Goal: Task Accomplishment & Management: Use online tool/utility

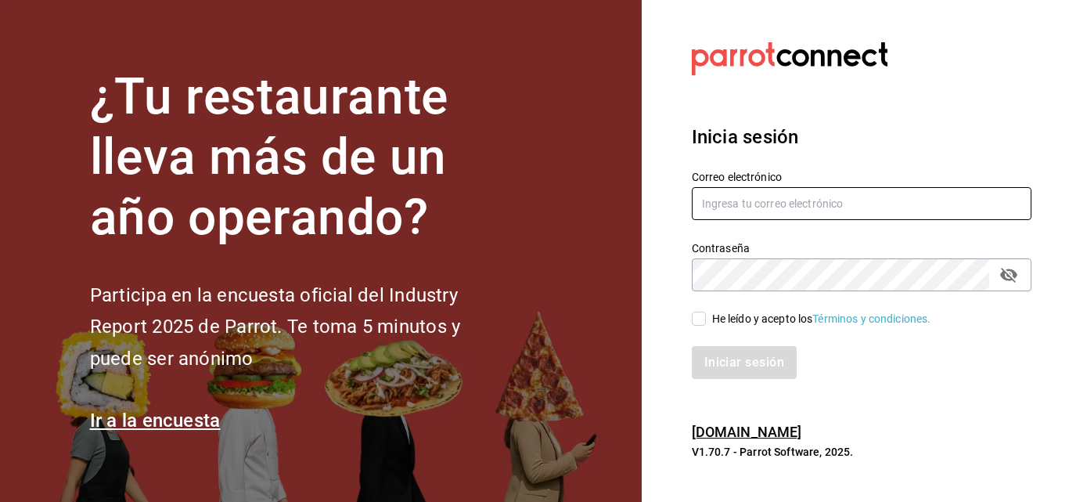
type input "[EMAIL_ADDRESS][DOMAIN_NAME]"
click at [698, 322] on input "He leído y acepto los Términos y condiciones." at bounding box center [699, 318] width 14 height 14
checkbox input "true"
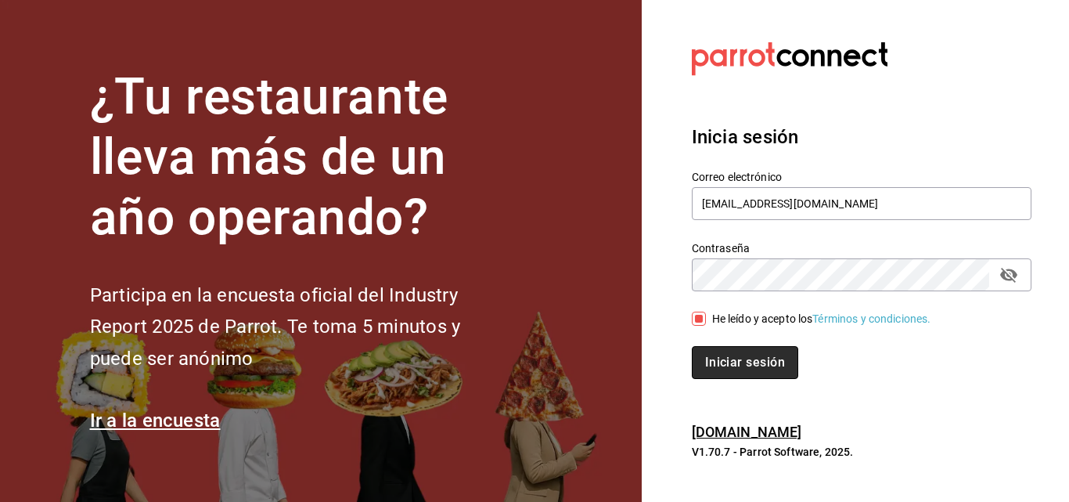
click at [706, 354] on button "Iniciar sesión" at bounding box center [745, 362] width 106 height 33
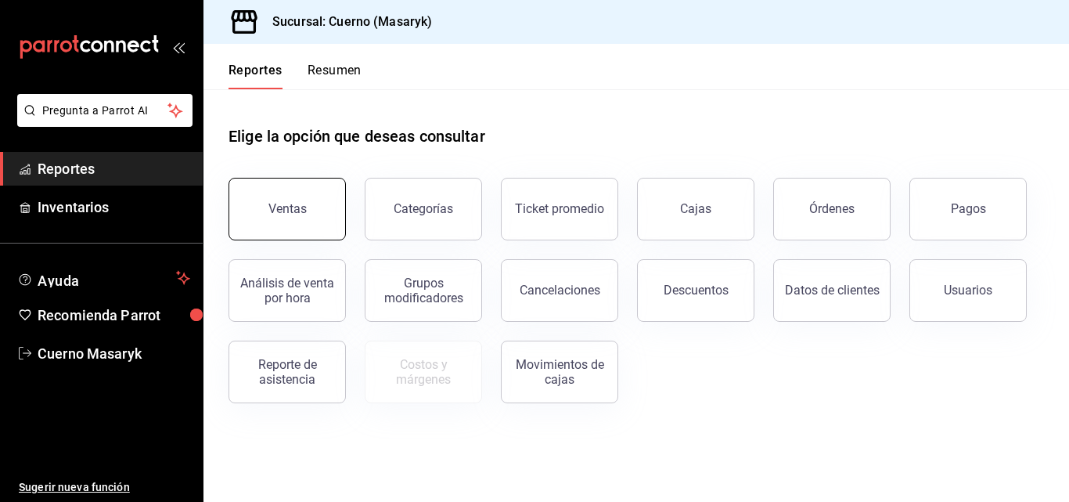
click at [261, 215] on button "Ventas" at bounding box center [286, 209] width 117 height 63
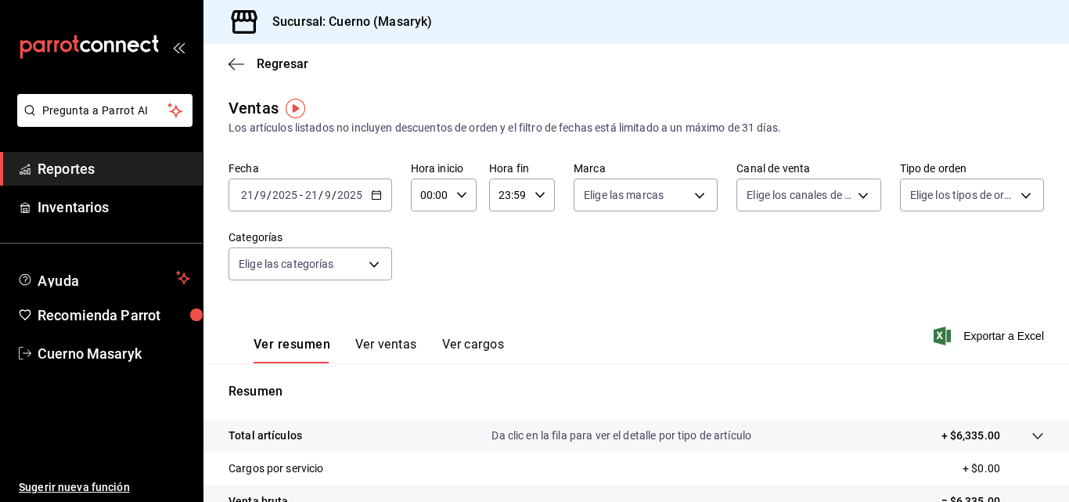
click at [383, 198] on div "[DATE] [DATE] - [DATE] [DATE]" at bounding box center [310, 194] width 164 height 33
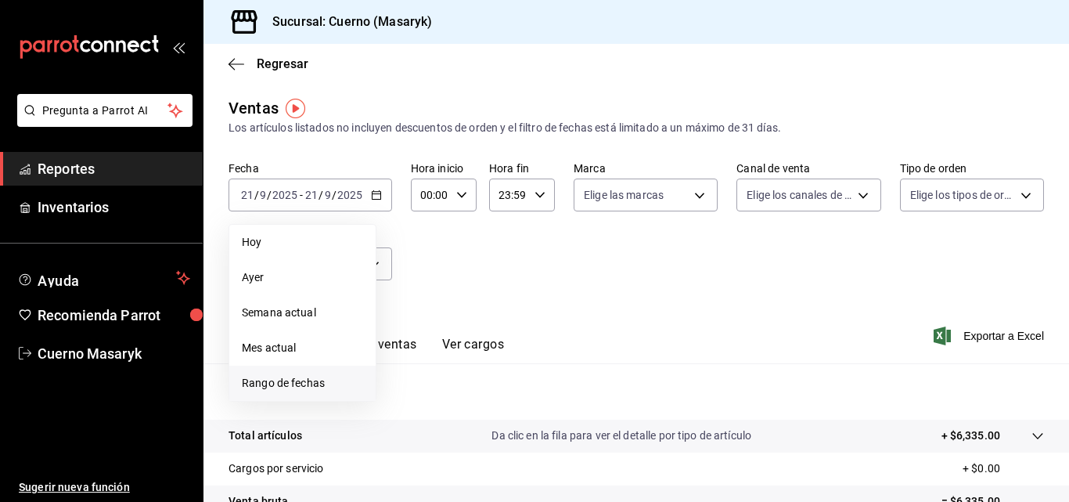
click at [306, 385] on span "Rango de fechas" at bounding box center [302, 383] width 121 height 16
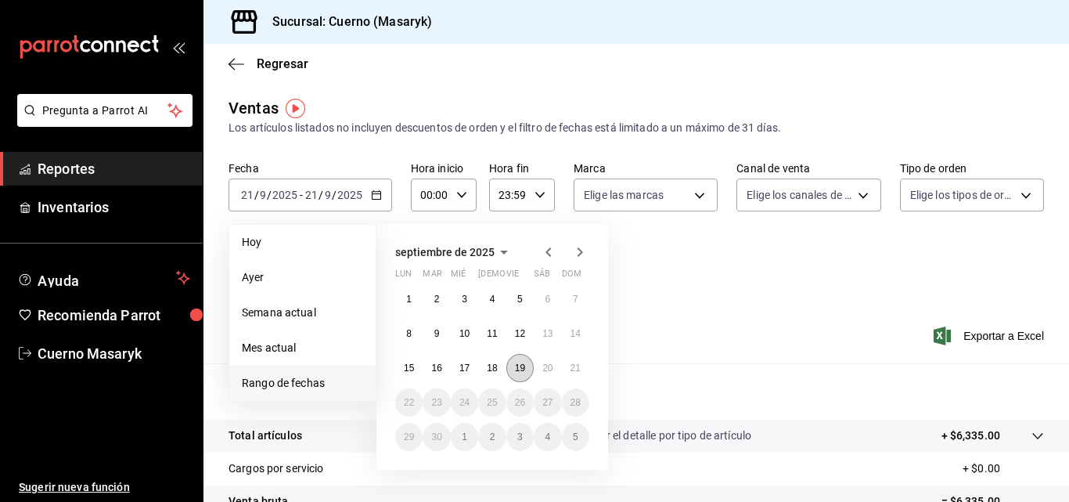
click at [525, 369] on abbr "19" at bounding box center [520, 367] width 10 height 11
click at [556, 366] on button "20" at bounding box center [547, 368] width 27 height 28
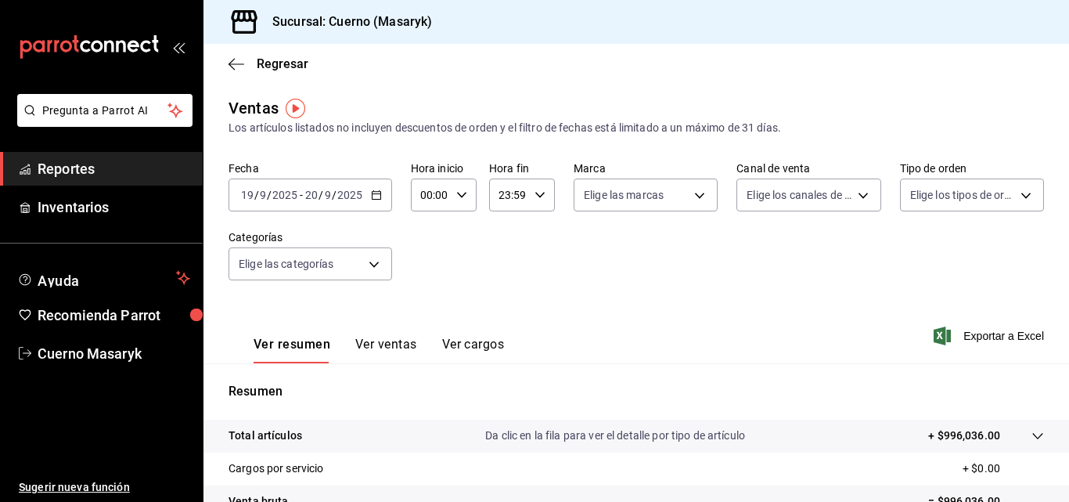
click at [376, 195] on icon "button" at bounding box center [376, 194] width 11 height 11
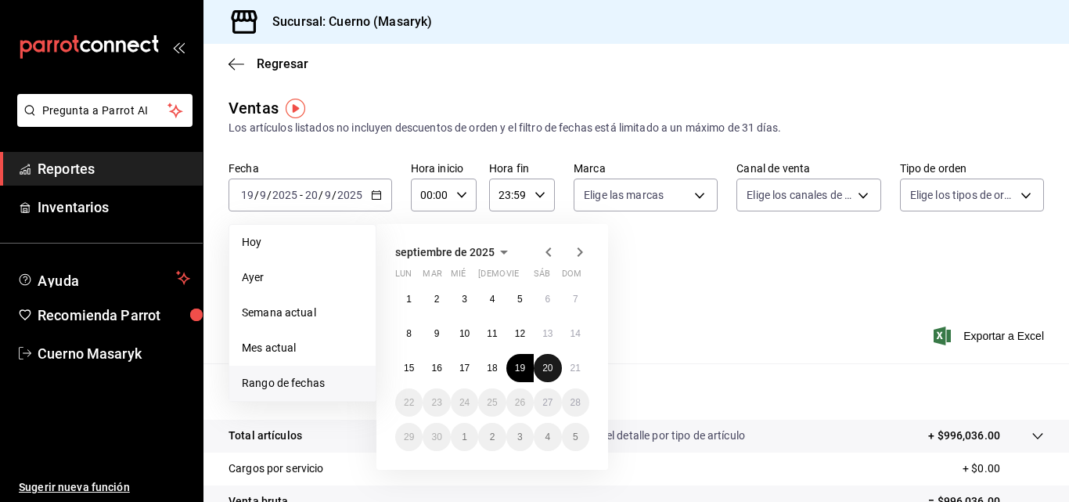
click at [552, 366] on abbr "20" at bounding box center [547, 367] width 10 height 11
click at [570, 366] on abbr "21" at bounding box center [575, 367] width 10 height 11
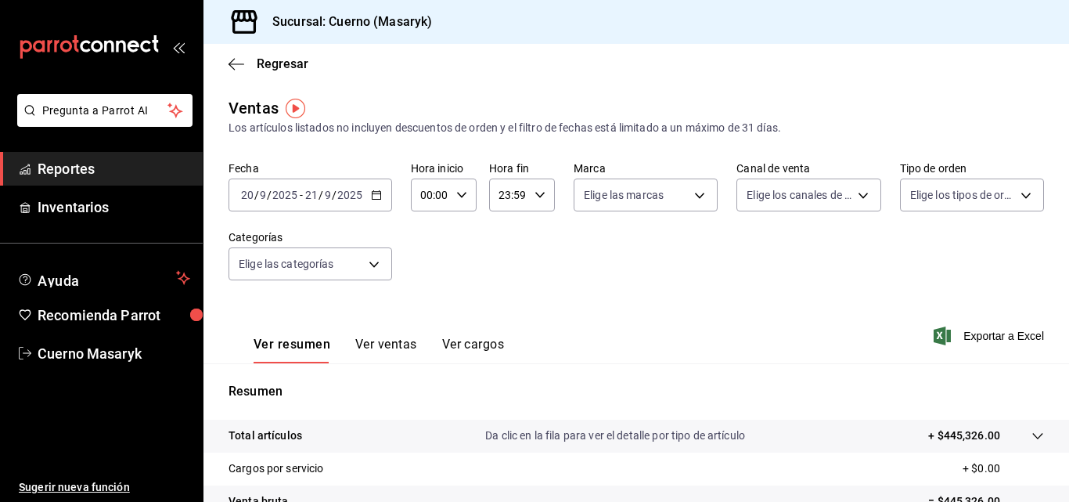
click at [460, 203] on div "00:00 Hora inicio" at bounding box center [444, 194] width 66 height 33
click at [430, 302] on span "04" at bounding box center [426, 306] width 7 height 13
type input "04:00"
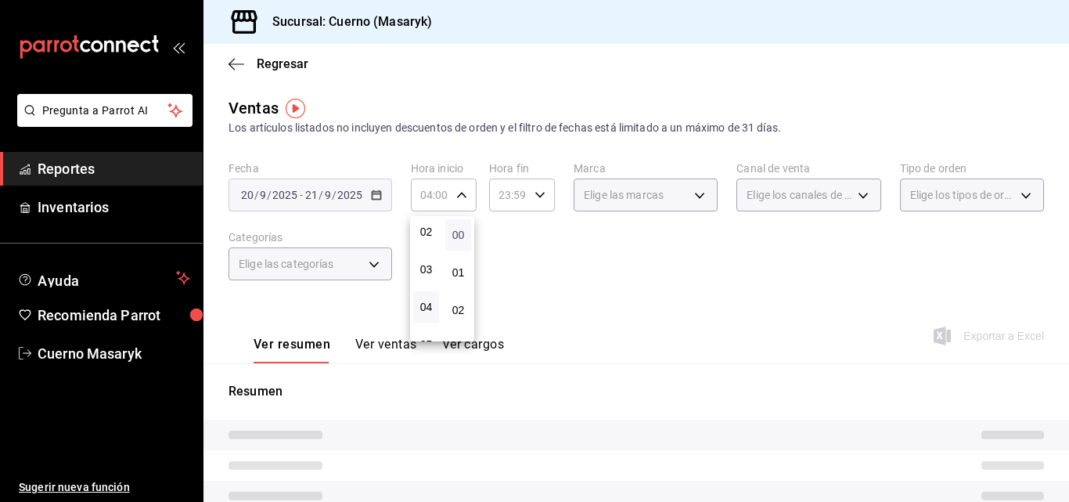
click at [456, 233] on span "00" at bounding box center [458, 234] width 7 height 13
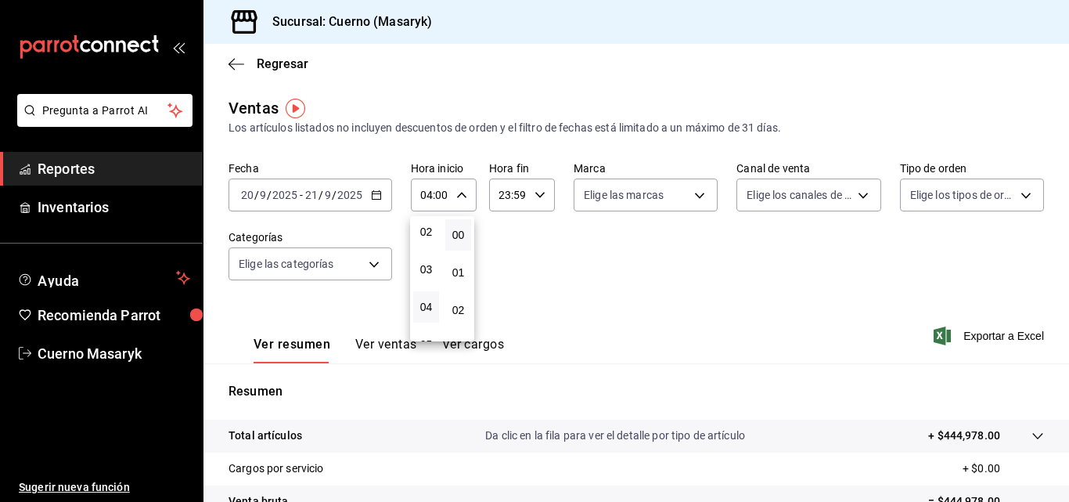
click at [534, 192] on div at bounding box center [534, 251] width 1069 height 502
click at [541, 193] on icon "button" at bounding box center [539, 194] width 11 height 11
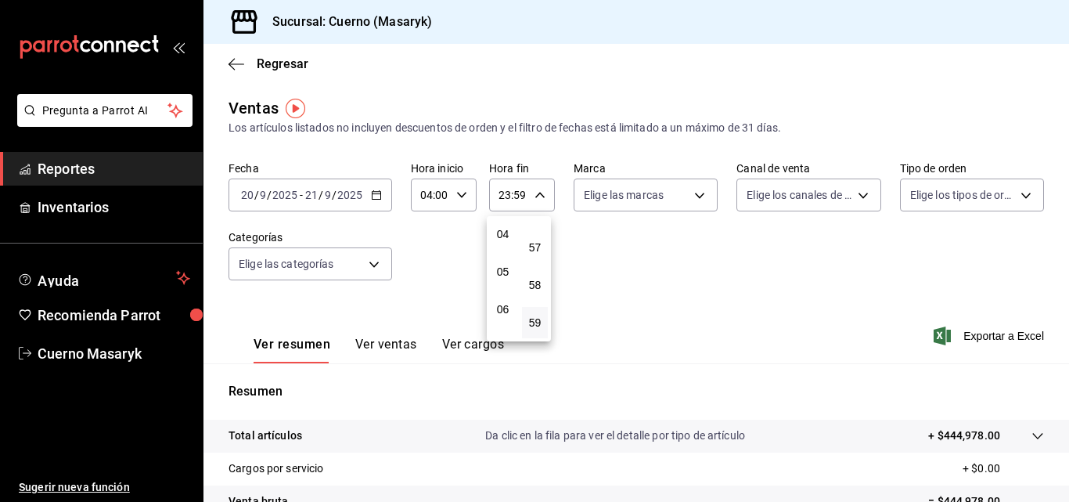
scroll to position [150, 0]
click at [512, 239] on button "04" at bounding box center [503, 234] width 26 height 31
click at [533, 236] on span "00" at bounding box center [534, 234] width 7 height 13
type input "04:00"
click at [716, 275] on div at bounding box center [534, 251] width 1069 height 502
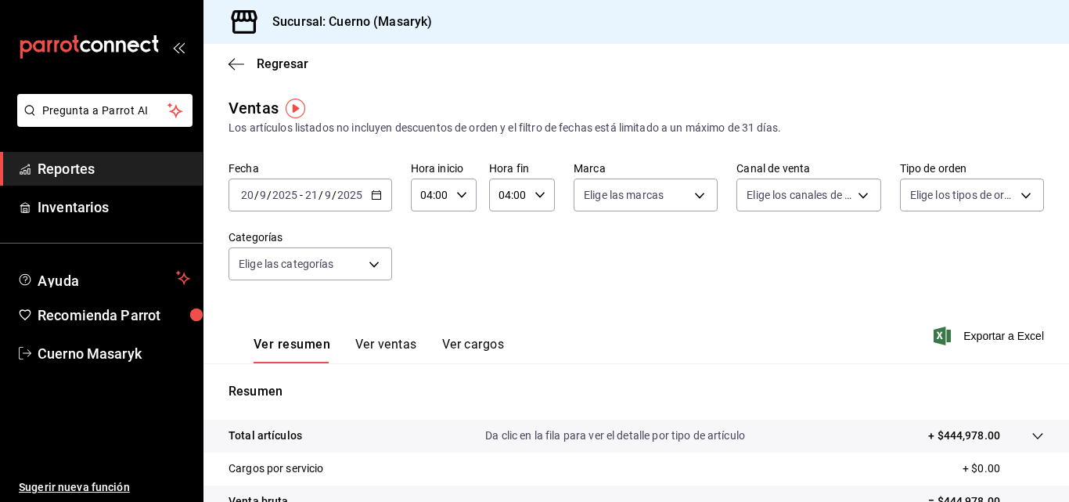
click at [408, 348] on button "Ver ventas" at bounding box center [386, 349] width 62 height 27
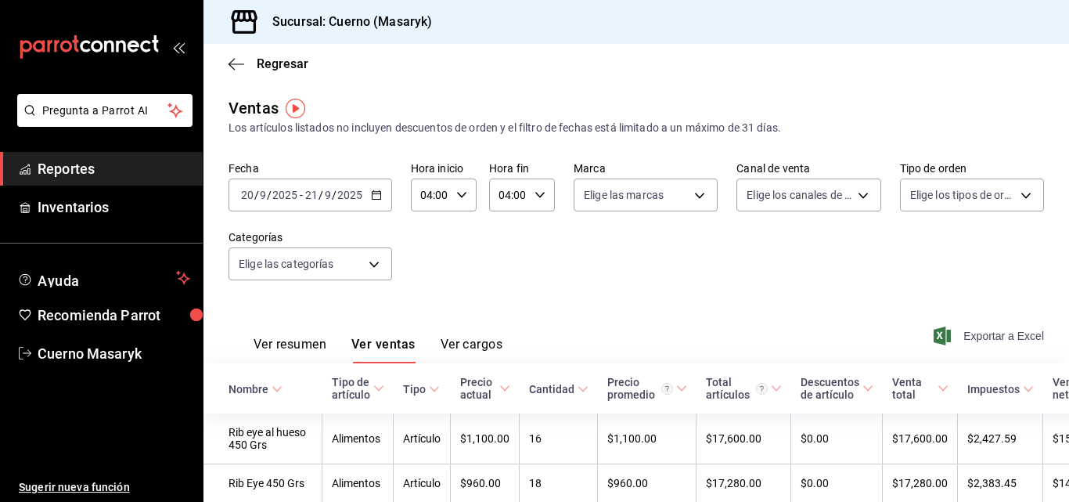
click at [972, 340] on span "Exportar a Excel" at bounding box center [990, 335] width 107 height 19
click at [268, 344] on button "Ver resumen" at bounding box center [290, 349] width 73 height 27
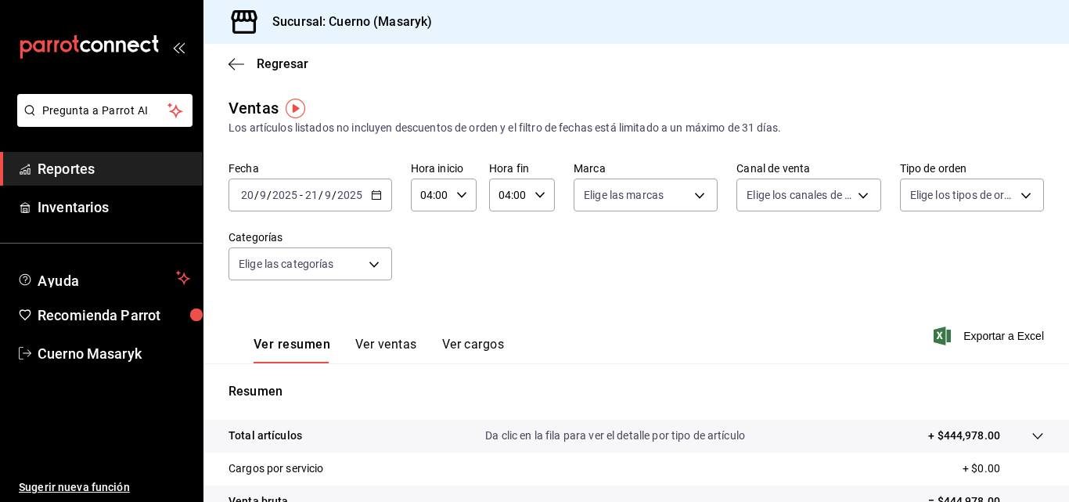
click at [1031, 433] on icon at bounding box center [1037, 436] width 13 height 13
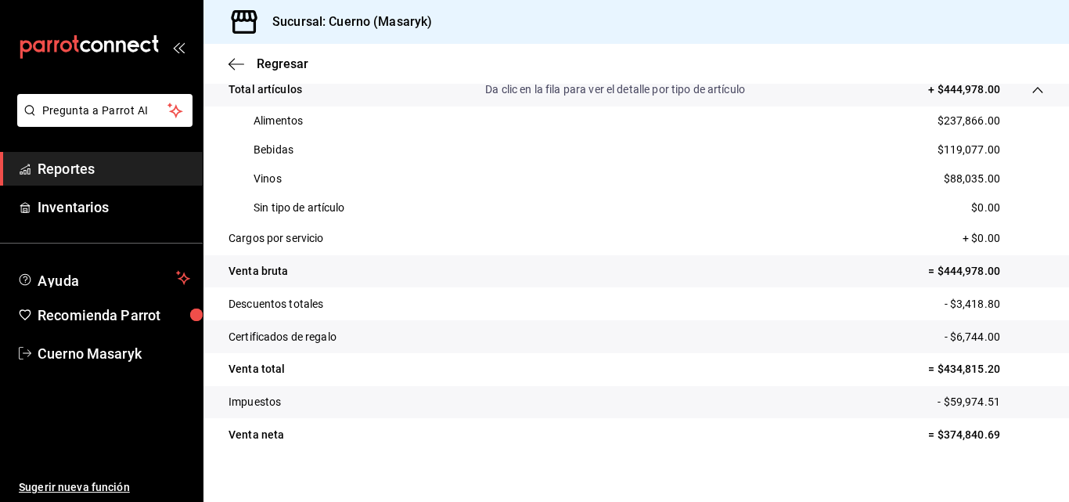
scroll to position [364, 0]
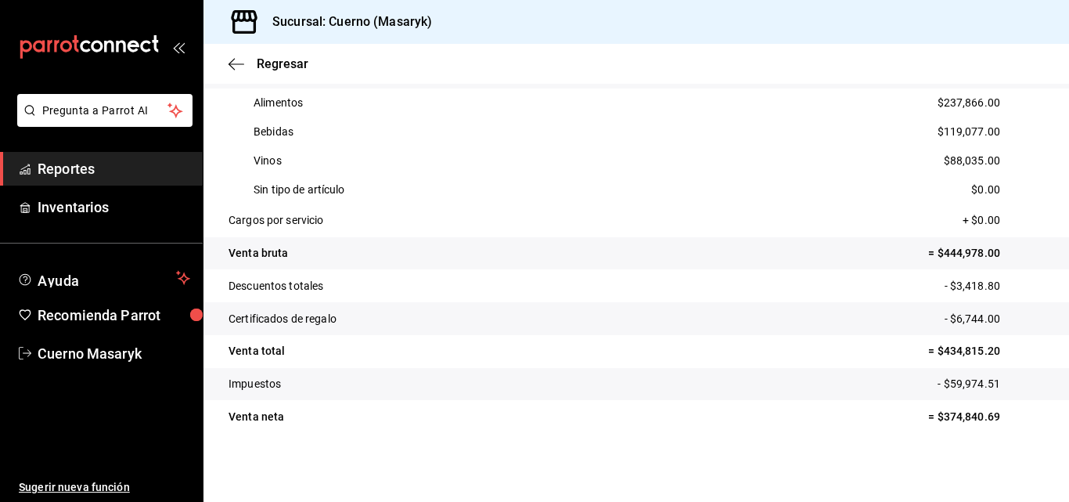
click at [128, 165] on span "Reportes" at bounding box center [114, 168] width 153 height 21
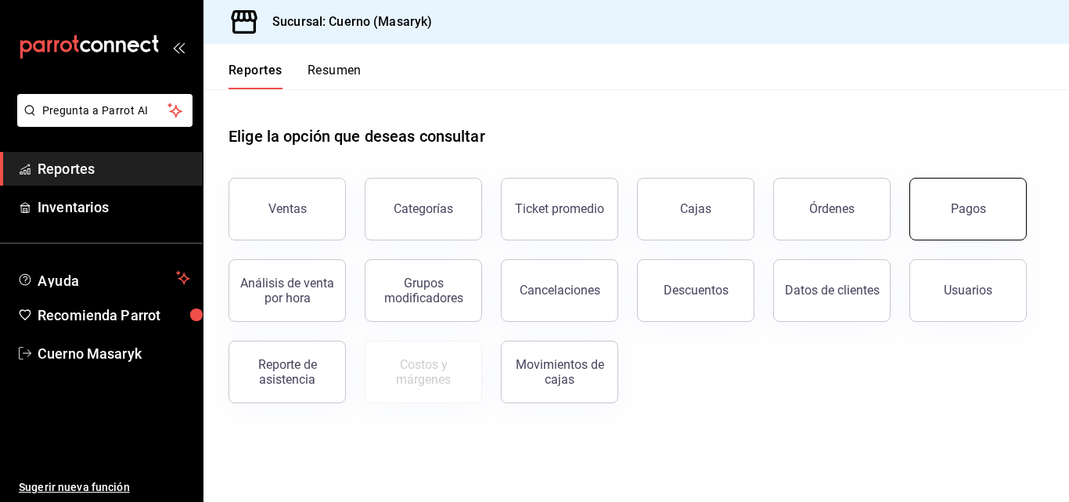
click at [973, 219] on button "Pagos" at bounding box center [967, 209] width 117 height 63
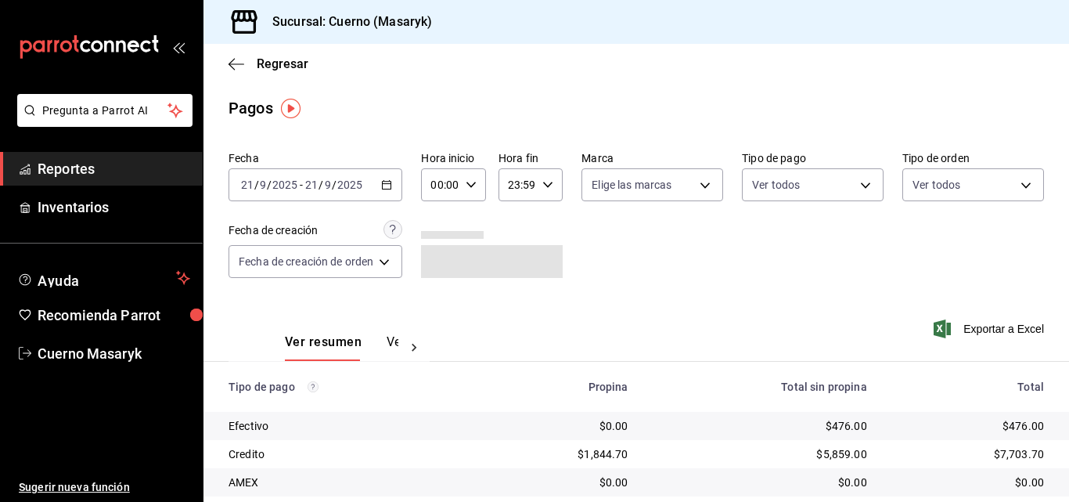
click at [387, 189] on \(Stroke\) "button" at bounding box center [386, 185] width 9 height 9
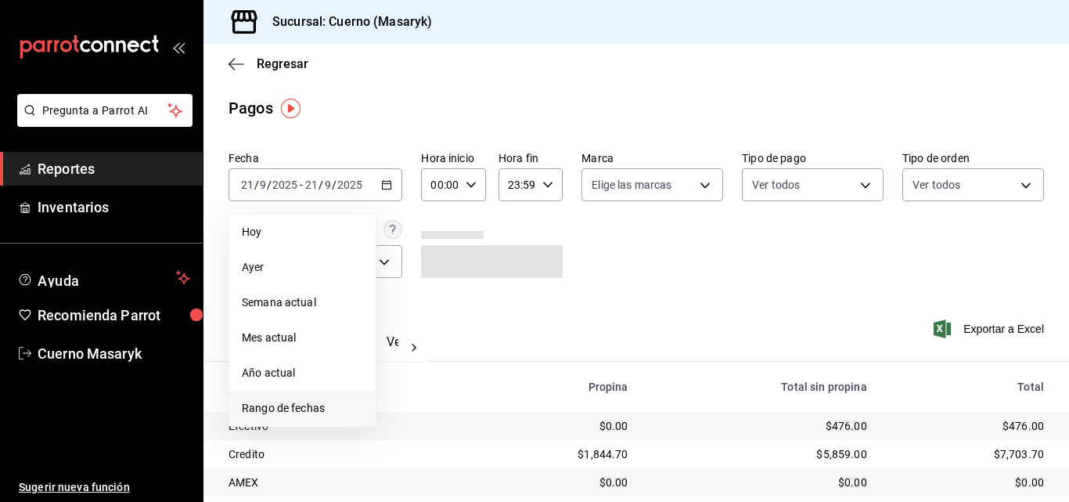
click at [267, 404] on span "Rango de fechas" at bounding box center [302, 408] width 121 height 16
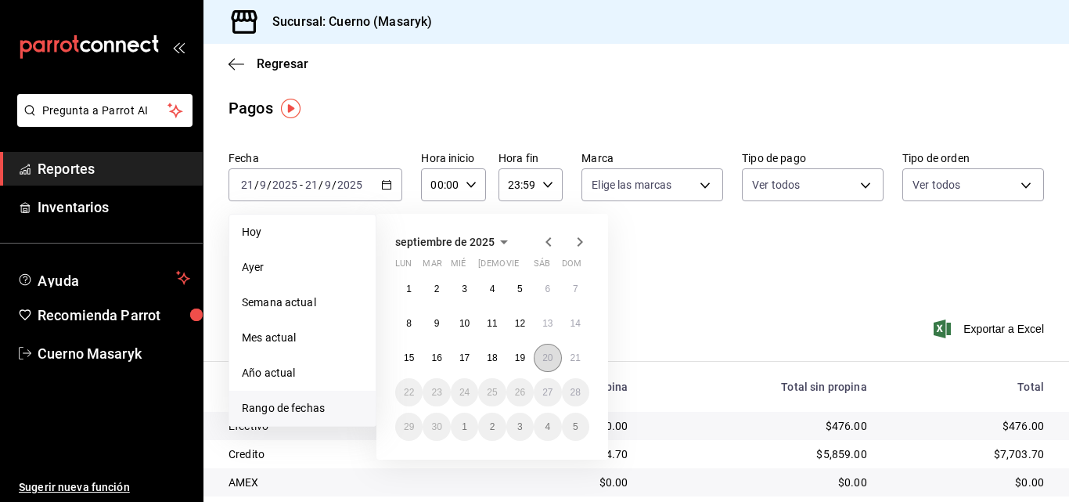
click at [548, 361] on abbr "20" at bounding box center [547, 357] width 10 height 11
drag, startPoint x: 580, startPoint y: 356, endPoint x: 563, endPoint y: 235, distance: 122.4
click at [581, 356] on button "21" at bounding box center [575, 357] width 27 height 28
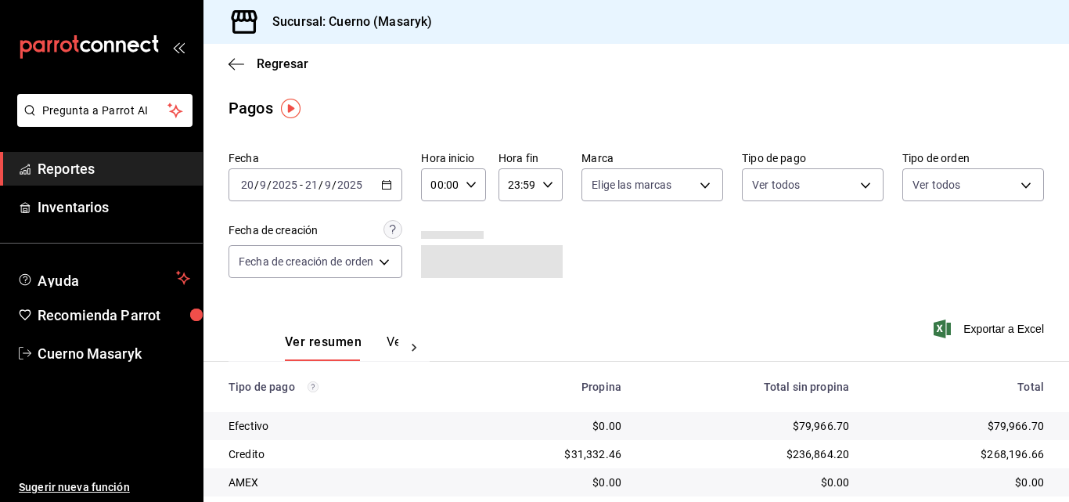
click at [466, 192] on div "00:00 Hora inicio" at bounding box center [453, 184] width 64 height 33
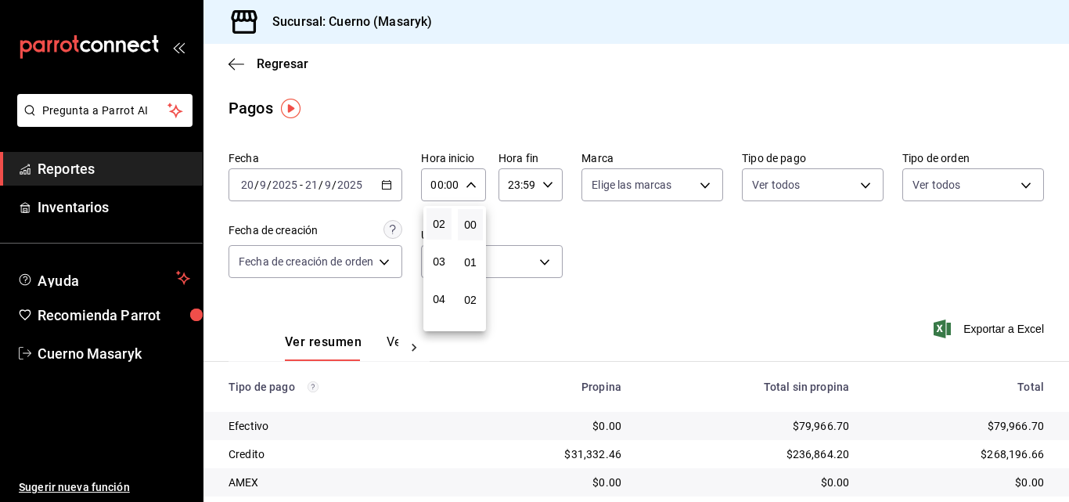
scroll to position [78, 0]
click at [441, 295] on span "04" at bounding box center [439, 296] width 6 height 13
type input "04:00"
click at [467, 223] on span "00" at bounding box center [470, 224] width 6 height 13
click at [538, 184] on div at bounding box center [534, 251] width 1069 height 502
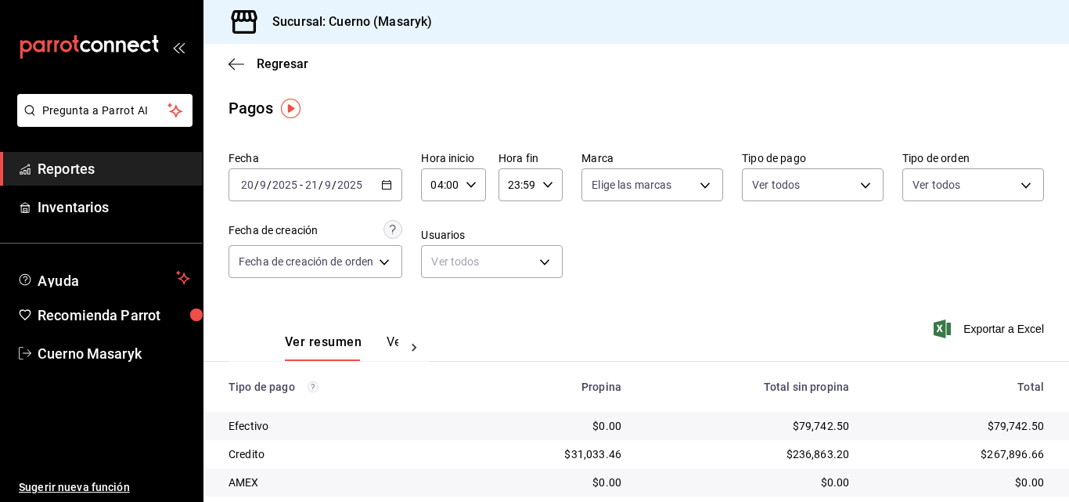
click at [542, 188] on icon "button" at bounding box center [547, 184] width 11 height 11
click at [548, 221] on span "00" at bounding box center [545, 224] width 6 height 13
click at [511, 298] on span "04" at bounding box center [514, 296] width 6 height 13
type input "04:00"
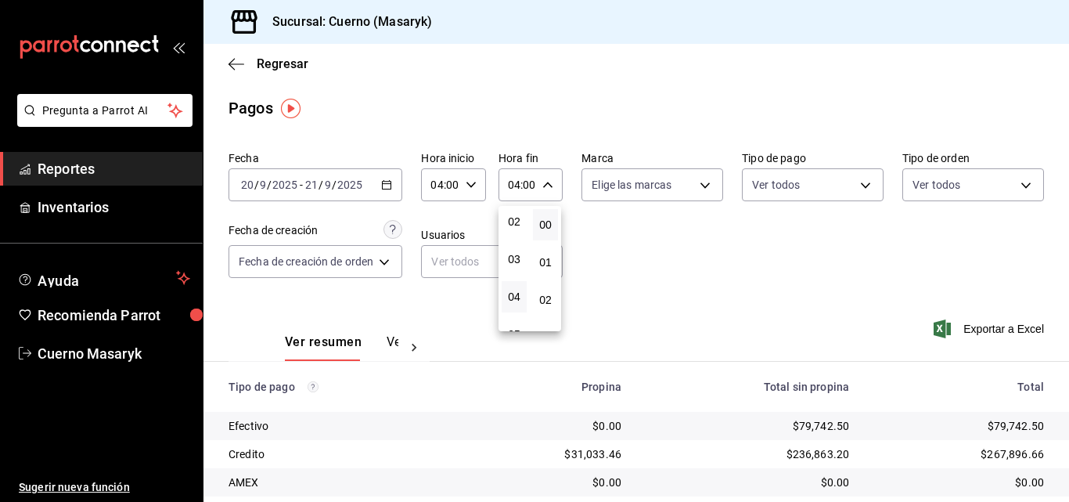
click at [595, 271] on div at bounding box center [534, 251] width 1069 height 502
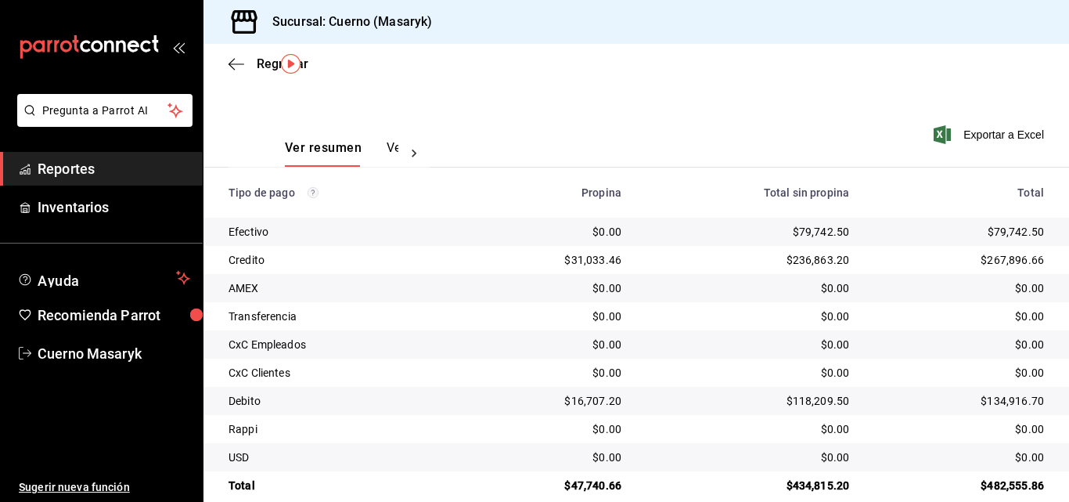
scroll to position [218, 0]
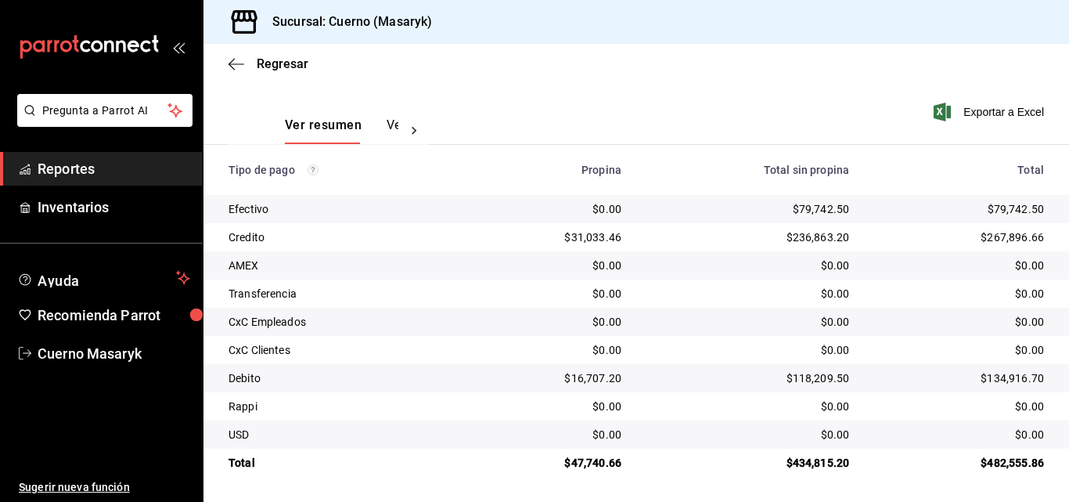
click at [90, 167] on span "Reportes" at bounding box center [114, 168] width 153 height 21
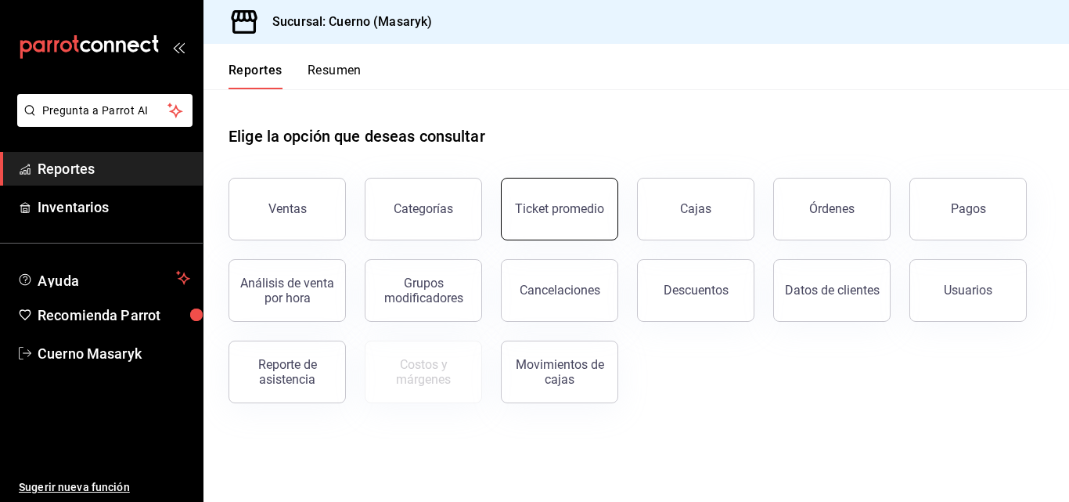
click at [589, 215] on div "Ticket promedio" at bounding box center [559, 208] width 89 height 15
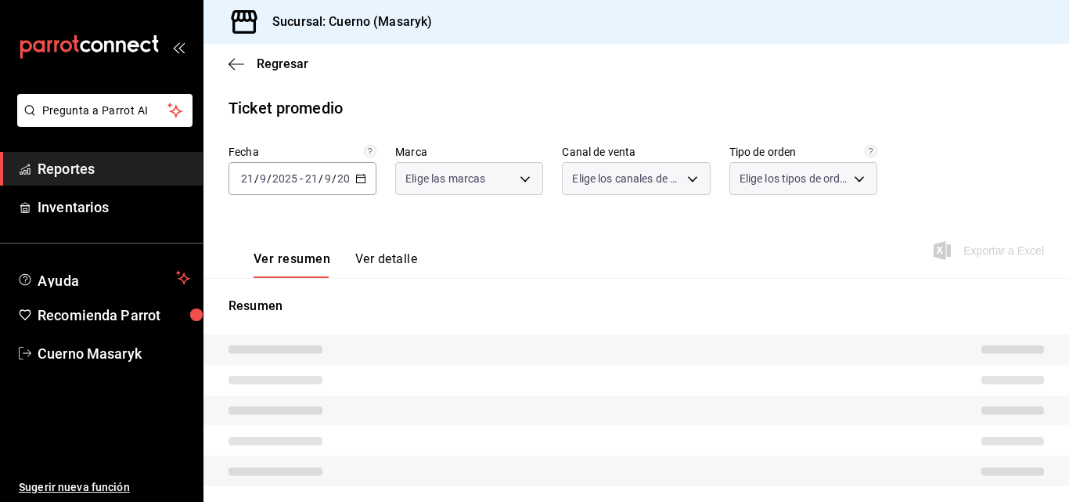
type input "4ea0d660-02b3-4785-bb88-48b5ef6e196c"
type input "PARROT,UBER_EATS,RAPPI,DIDI_FOOD,ONLINE"
type input "d8208262-291b-4595-bbfa-ed1e8660efdb,73ecdc8a-b505-4242-b24a-d5f1595b9b0a,EXTER…"
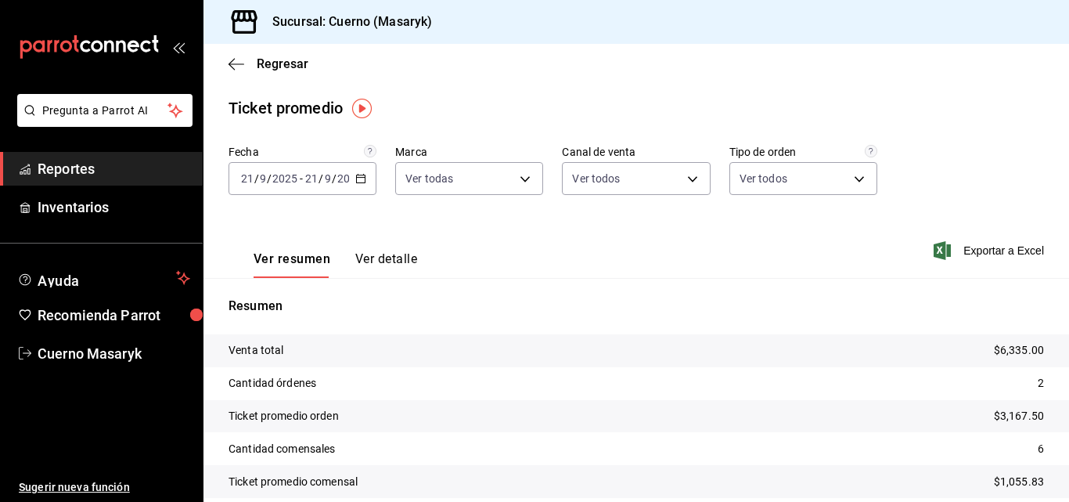
click at [361, 184] on div "[DATE] [DATE] - [DATE] [DATE]" at bounding box center [302, 178] width 148 height 33
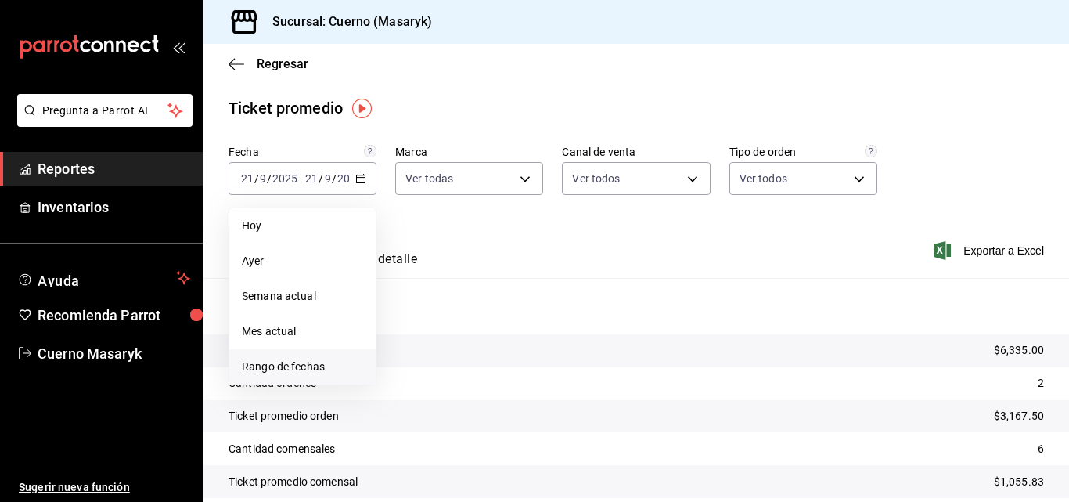
click at [317, 357] on li "Rango de fechas" at bounding box center [302, 366] width 146 height 35
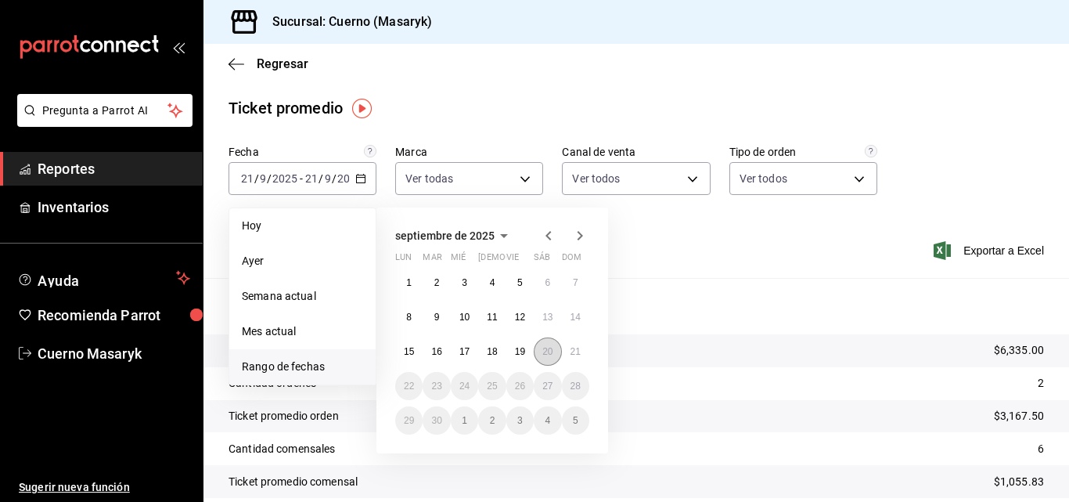
click at [545, 354] on abbr "20" at bounding box center [547, 351] width 10 height 11
click at [584, 350] on button "21" at bounding box center [575, 351] width 27 height 28
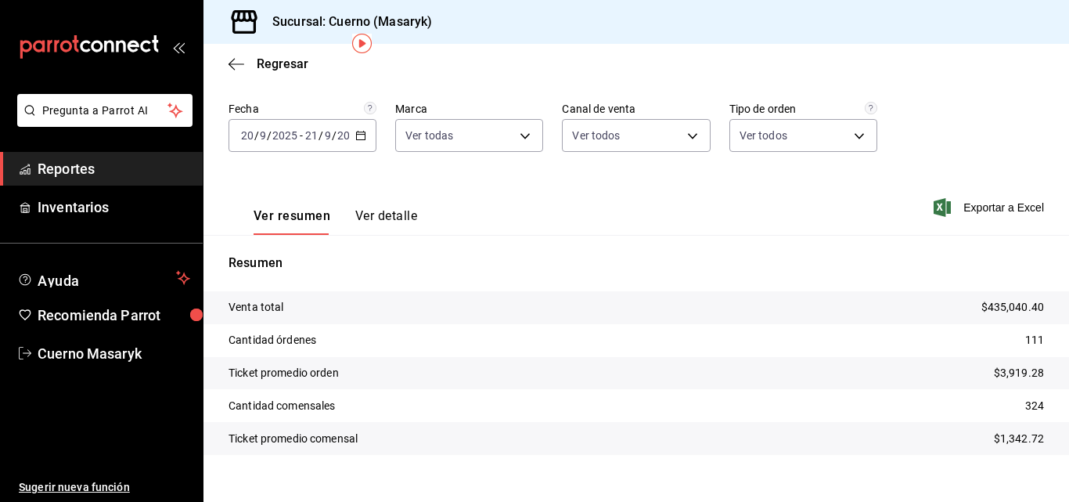
scroll to position [65, 0]
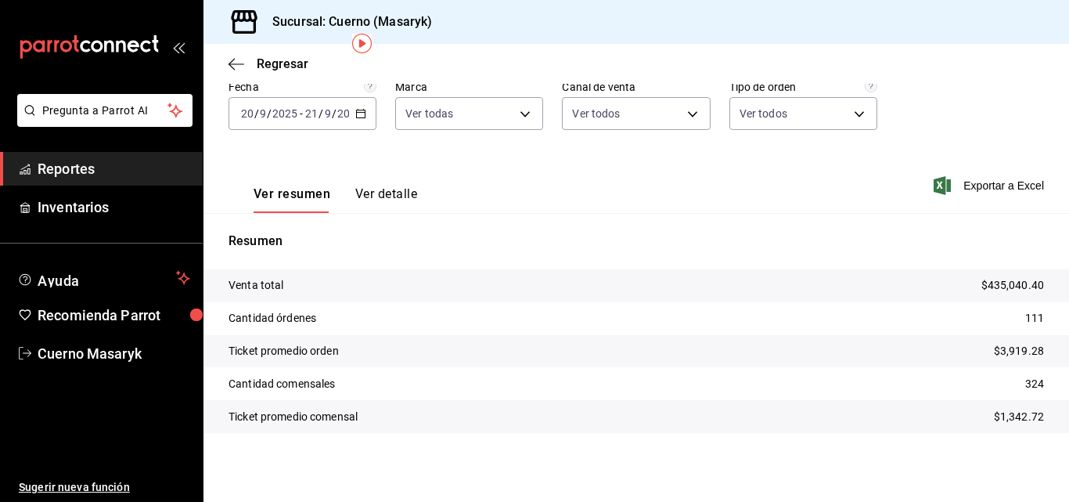
click at [66, 177] on span "Reportes" at bounding box center [114, 168] width 153 height 21
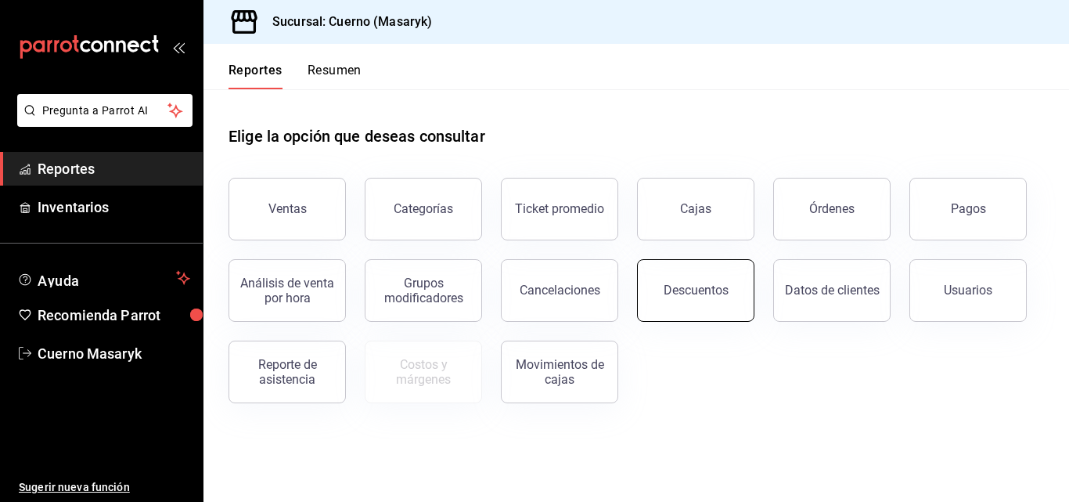
click at [656, 292] on button "Descuentos" at bounding box center [695, 290] width 117 height 63
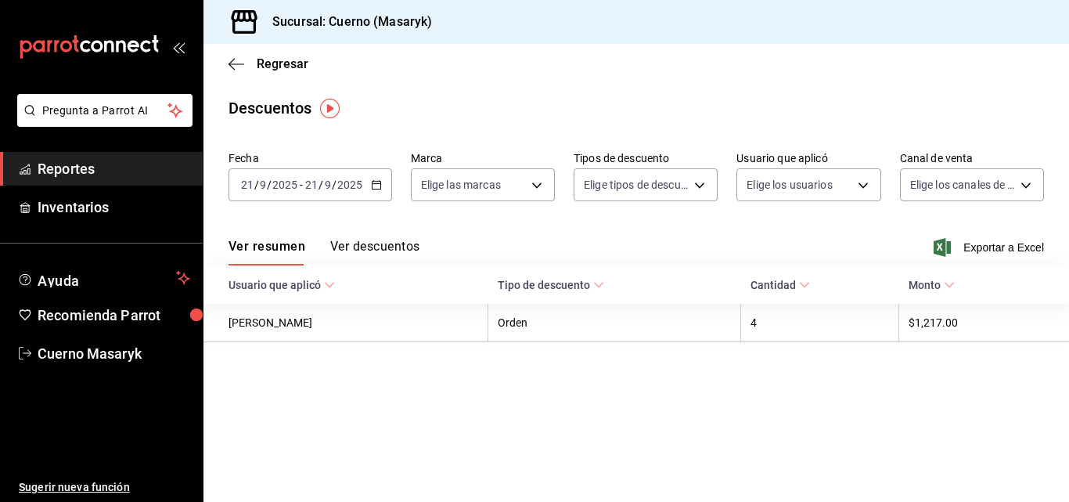
click at [375, 182] on \(Stroke\) "button" at bounding box center [376, 185] width 9 height 9
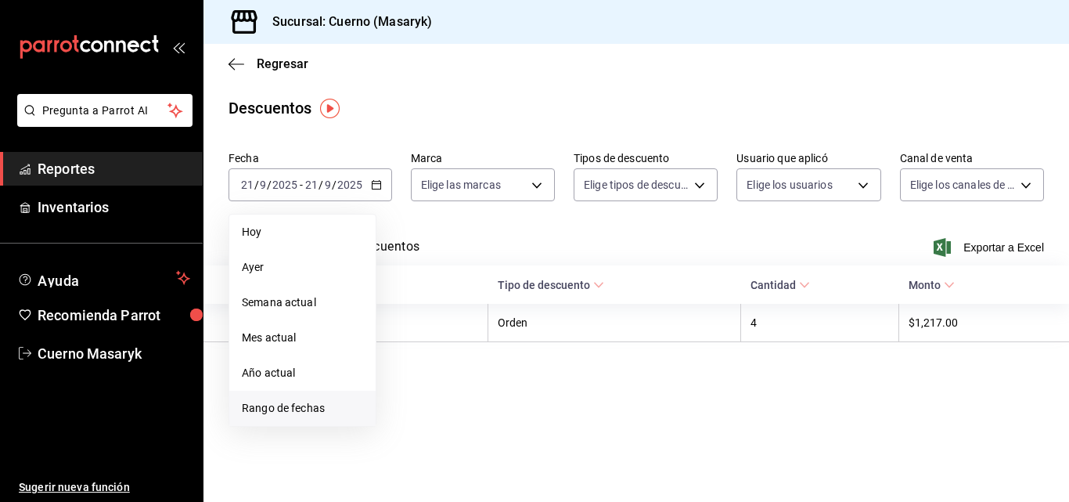
click at [323, 412] on span "Rango de fechas" at bounding box center [302, 408] width 121 height 16
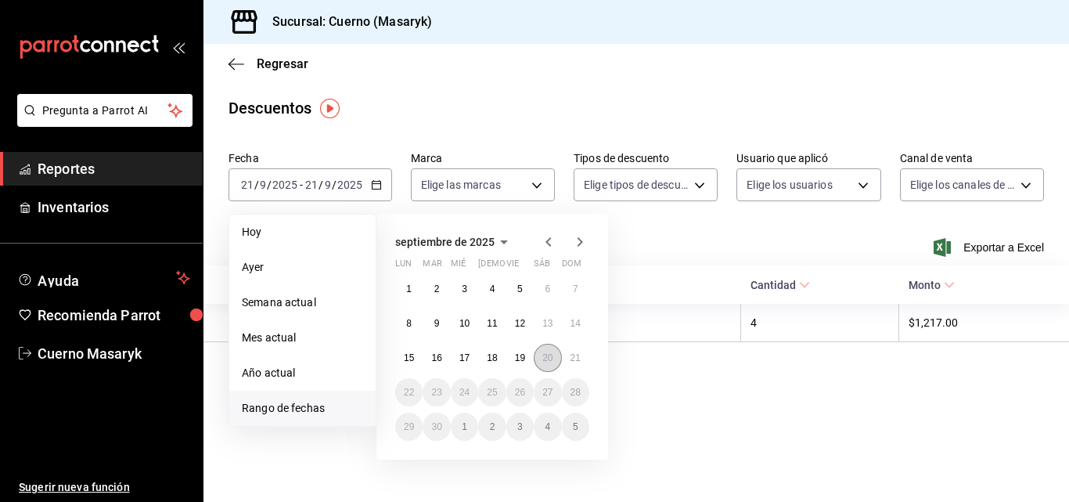
click at [556, 362] on button "20" at bounding box center [547, 357] width 27 height 28
click at [569, 360] on button "21" at bounding box center [575, 357] width 27 height 28
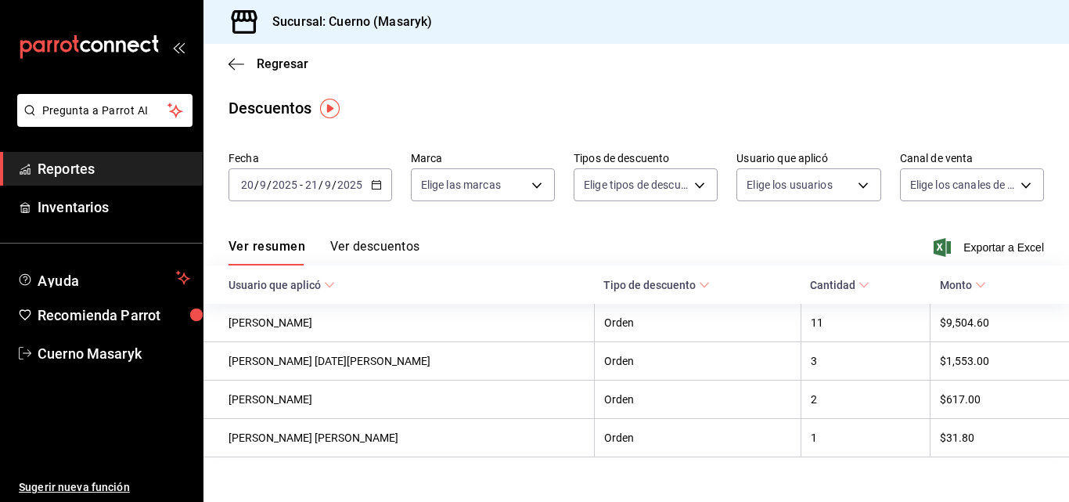
click at [390, 243] on button "Ver descuentos" at bounding box center [374, 252] width 89 height 27
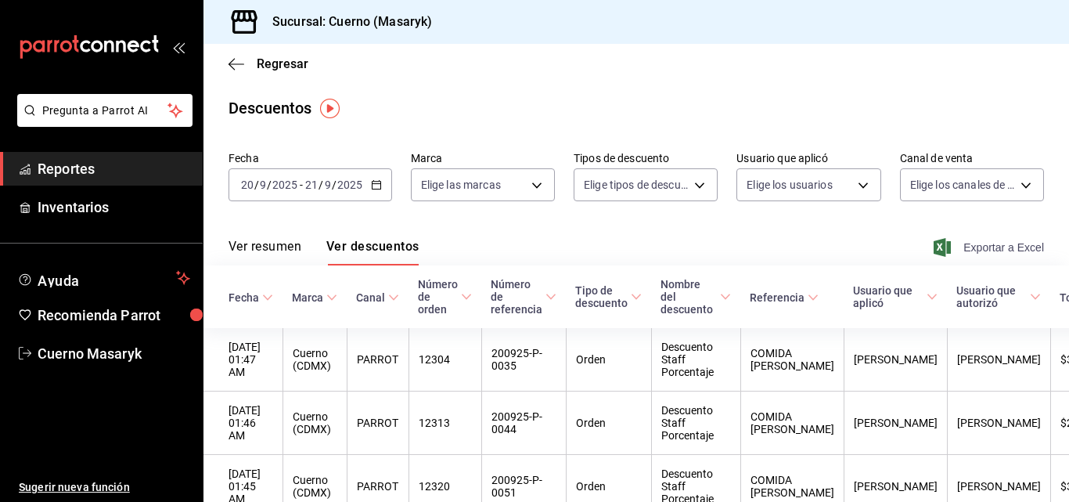
click at [984, 250] on span "Exportar a Excel" at bounding box center [990, 247] width 107 height 19
click at [118, 171] on span "Reportes" at bounding box center [114, 168] width 153 height 21
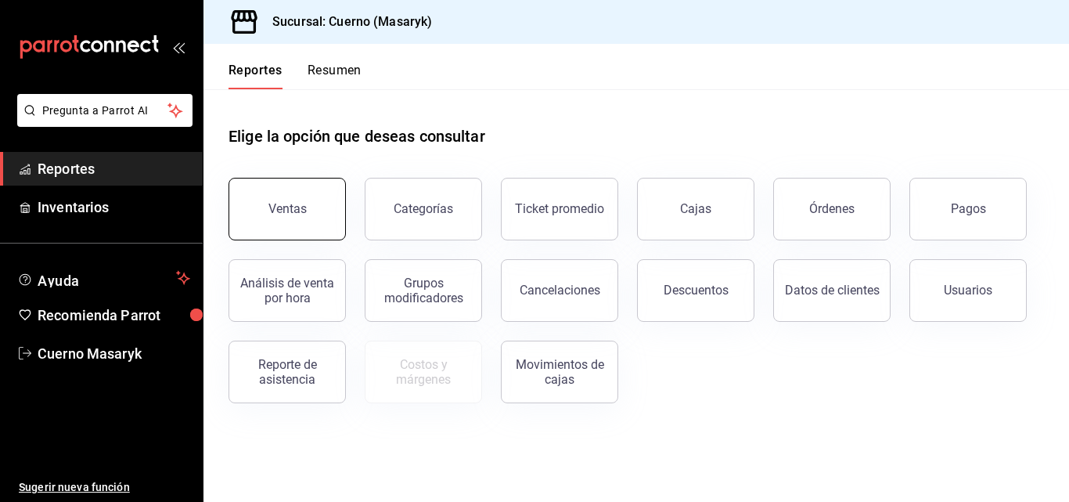
click at [264, 215] on button "Ventas" at bounding box center [286, 209] width 117 height 63
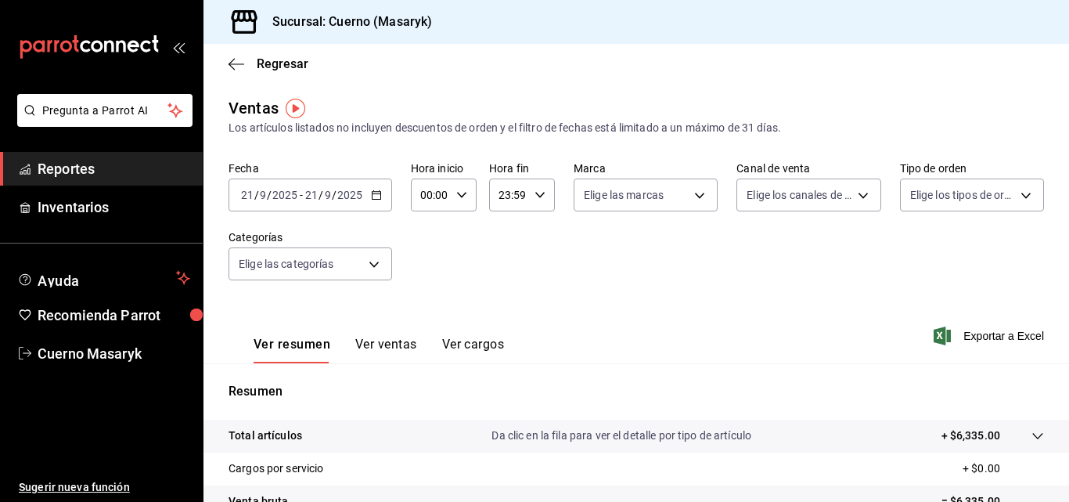
click at [366, 191] on div "[DATE] [DATE] - [DATE] [DATE]" at bounding box center [310, 194] width 164 height 33
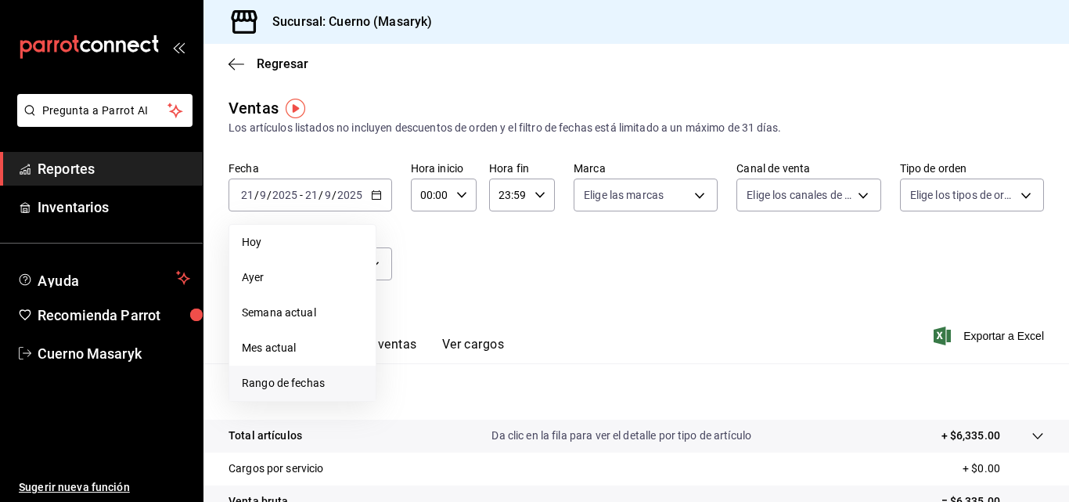
click at [299, 378] on span "Rango de fechas" at bounding box center [302, 383] width 121 height 16
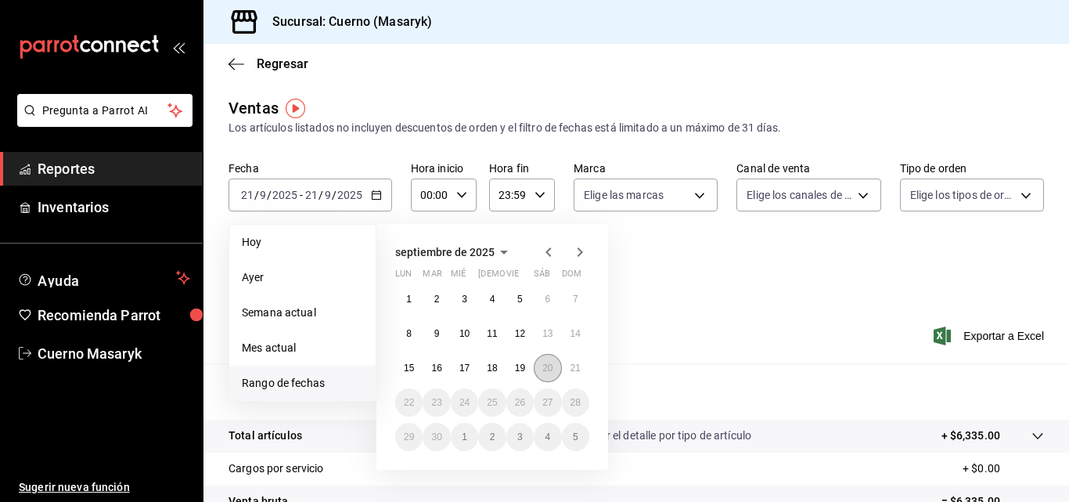
click at [550, 372] on abbr "20" at bounding box center [547, 367] width 10 height 11
click at [577, 366] on abbr "21" at bounding box center [575, 367] width 10 height 11
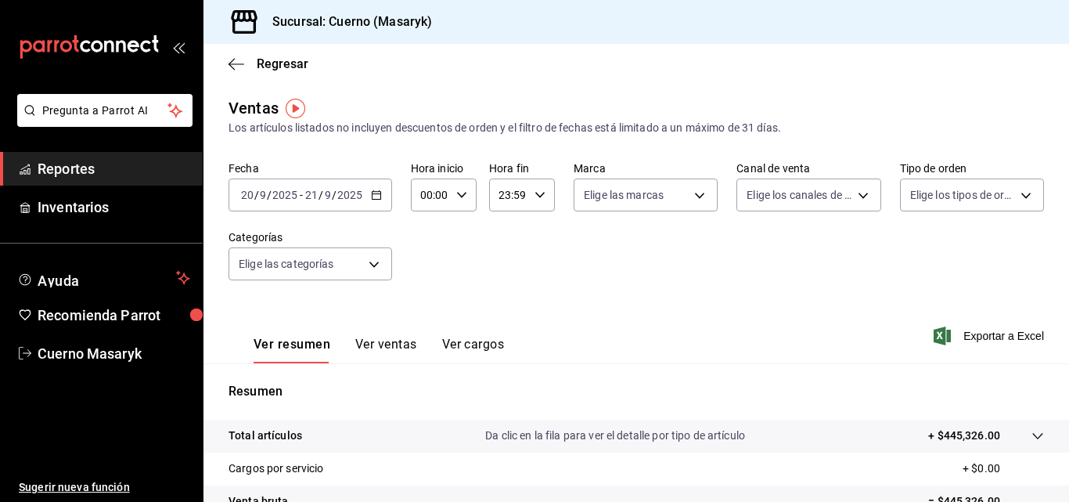
click at [463, 198] on icon "button" at bounding box center [461, 194] width 11 height 11
click at [430, 307] on span "04" at bounding box center [426, 306] width 7 height 13
type input "04:00"
click at [464, 241] on button "00" at bounding box center [458, 234] width 26 height 31
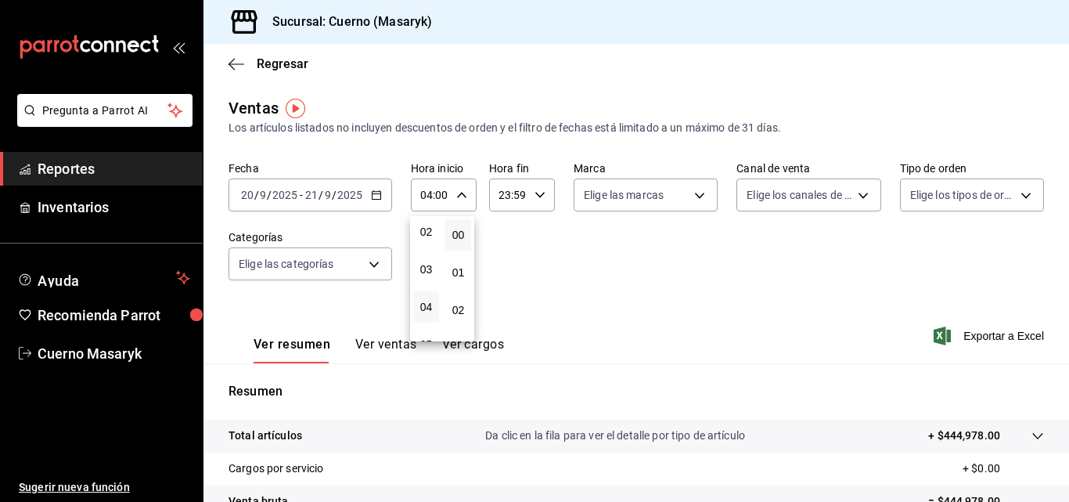
click at [529, 192] on div at bounding box center [534, 251] width 1069 height 502
click at [529, 192] on div "23:59 Hora fin" at bounding box center [522, 194] width 66 height 33
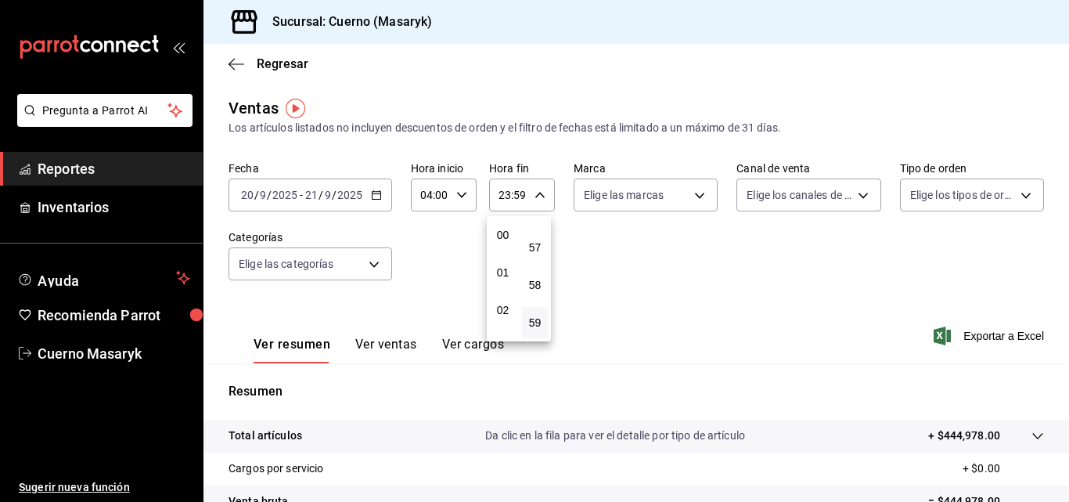
scroll to position [78, 0]
click at [499, 304] on span "04" at bounding box center [502, 306] width 7 height 13
click at [538, 242] on button "00" at bounding box center [535, 234] width 26 height 31
type input "04:00"
click at [556, 239] on div at bounding box center [534, 251] width 1069 height 502
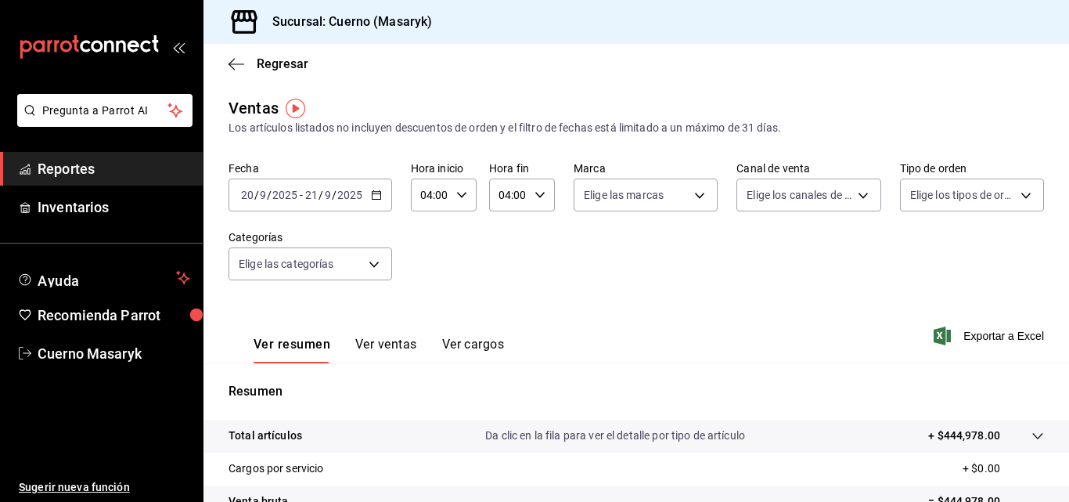
click at [386, 348] on button "Ver ventas" at bounding box center [386, 349] width 62 height 27
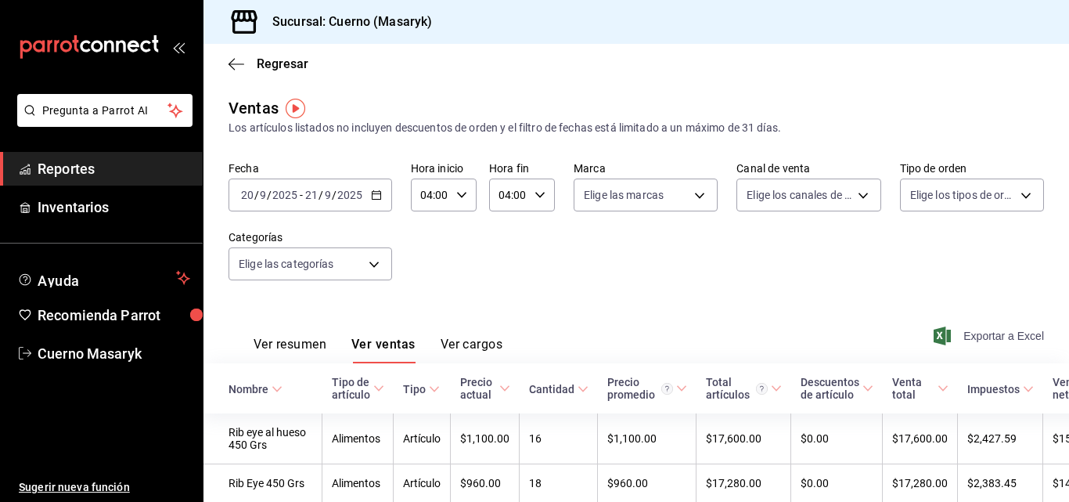
click at [973, 343] on span "Exportar a Excel" at bounding box center [990, 335] width 107 height 19
click at [991, 335] on span "Exportar a Excel" at bounding box center [990, 335] width 107 height 19
